Goal: Task Accomplishment & Management: Complete application form

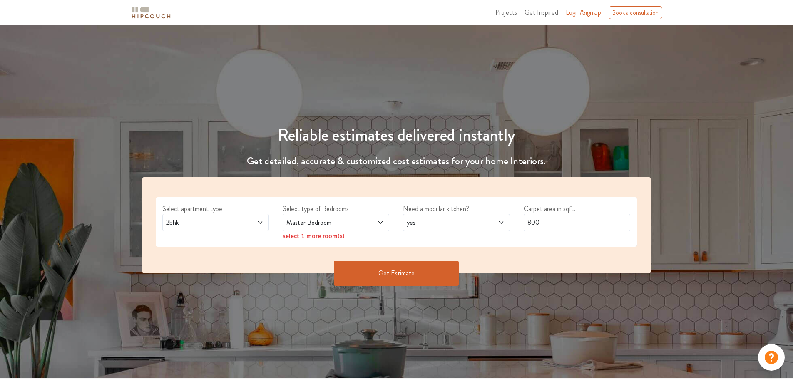
click at [378, 224] on icon at bounding box center [380, 222] width 7 height 7
click at [503, 223] on icon at bounding box center [501, 222] width 7 height 7
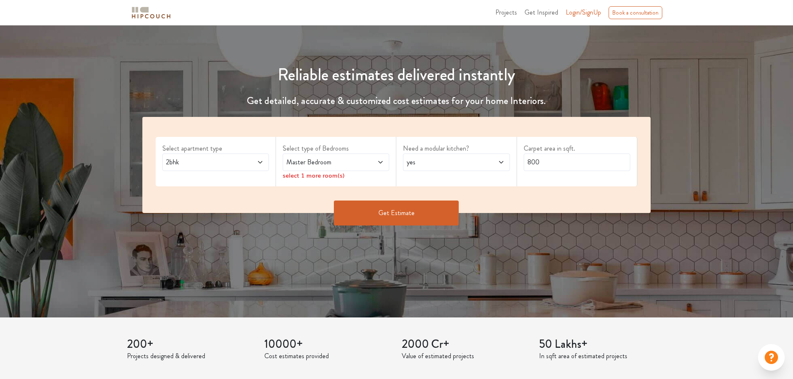
scroll to position [83, 0]
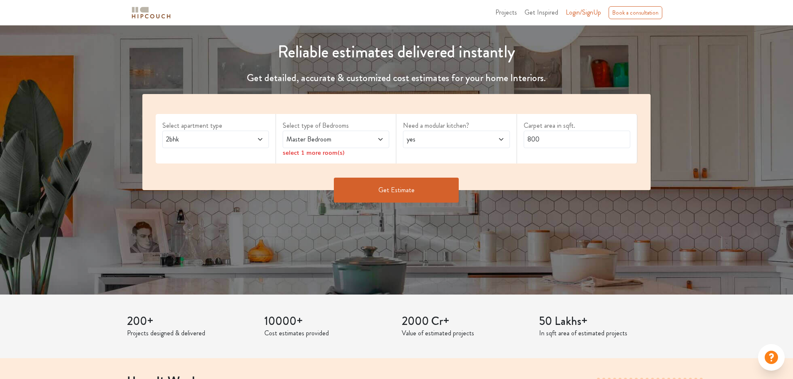
click at [426, 188] on button "Get Estimate" at bounding box center [396, 190] width 125 height 25
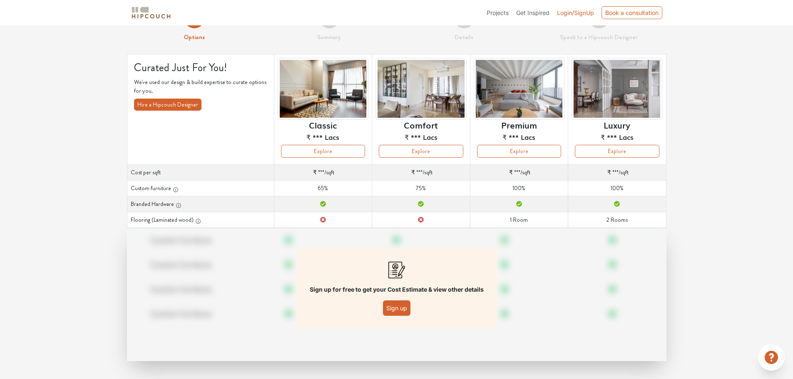
scroll to position [30, 0]
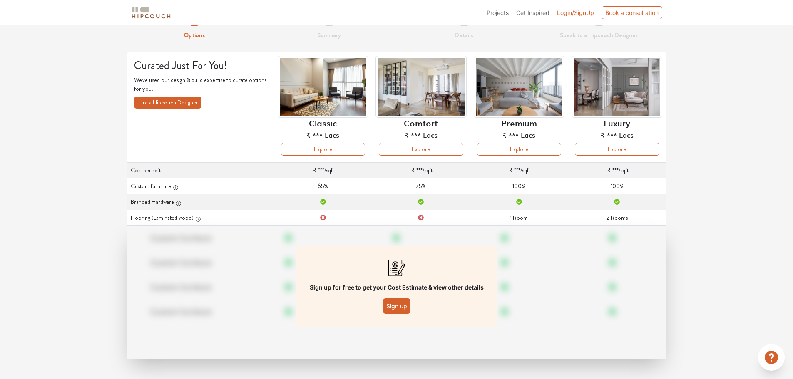
click at [398, 306] on button "Sign up" at bounding box center [396, 306] width 27 height 15
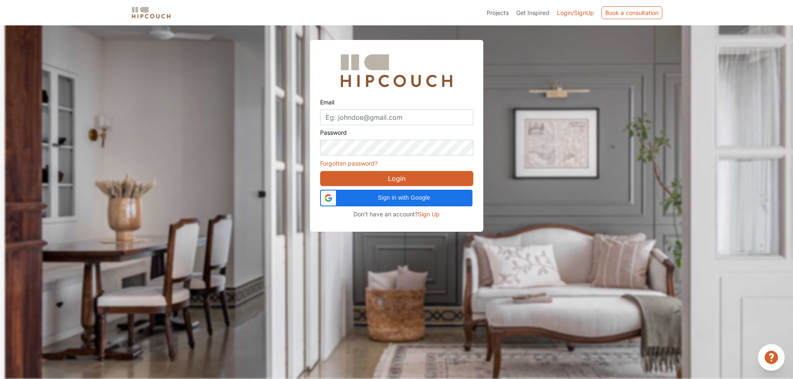
scroll to position [25, 0]
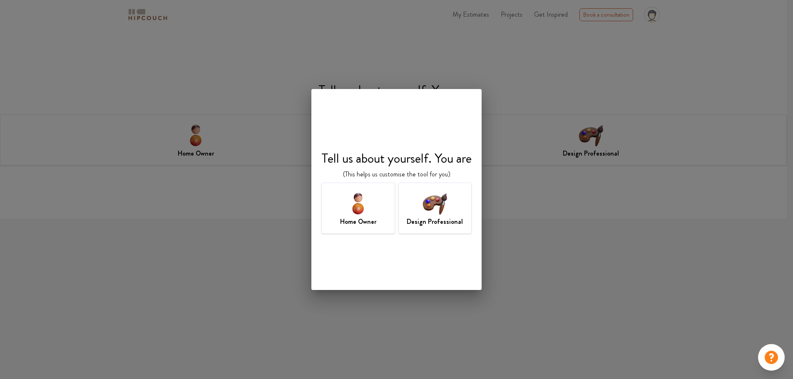
click at [437, 204] on img at bounding box center [434, 203] width 27 height 27
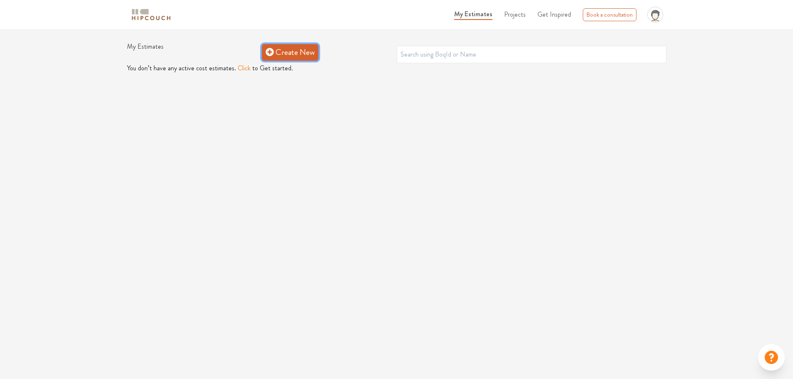
click at [282, 60] on link "Create New" at bounding box center [290, 52] width 57 height 17
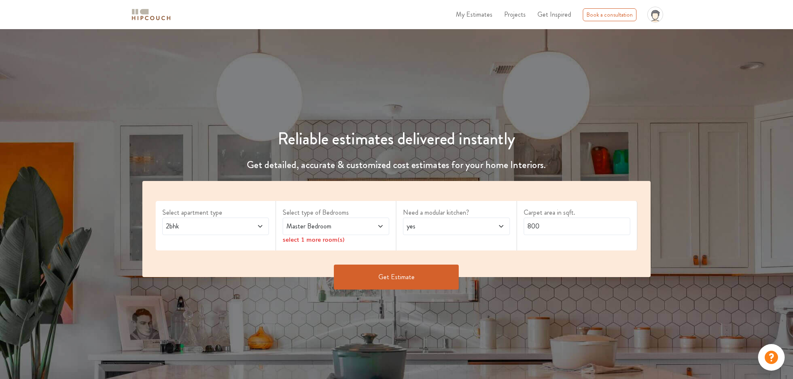
click at [258, 227] on icon at bounding box center [260, 226] width 7 height 7
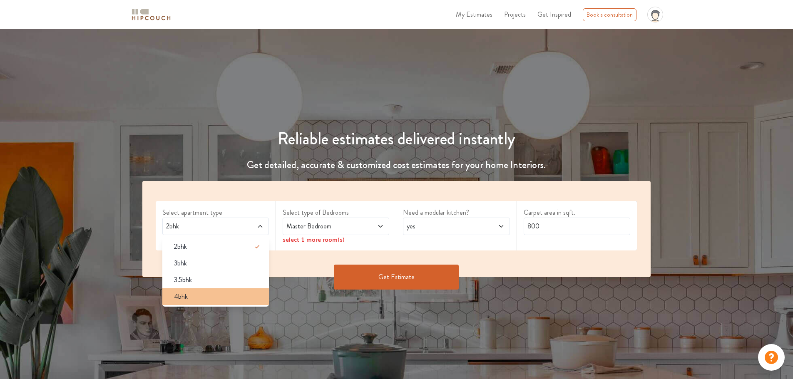
click at [232, 301] on div "4bhk" at bounding box center [218, 297] width 102 height 10
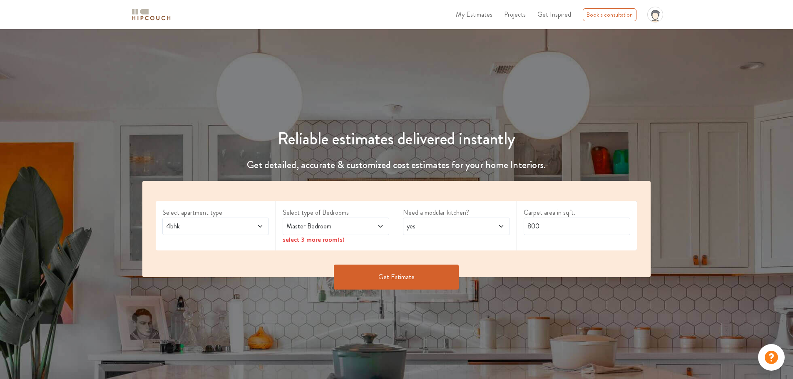
click at [389, 227] on div "Master Bedroom" at bounding box center [336, 226] width 107 height 17
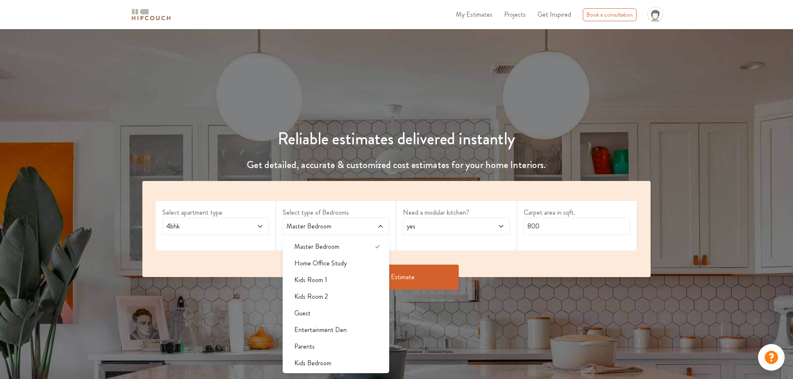
click at [501, 239] on div "Need a modular kitchen? yes" at bounding box center [456, 226] width 120 height 50
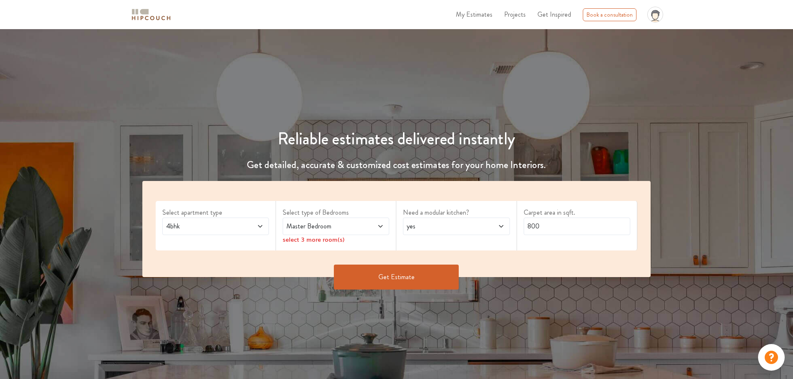
click at [418, 279] on button "Get Estimate" at bounding box center [396, 277] width 125 height 25
